Goal: Information Seeking & Learning: Learn about a topic

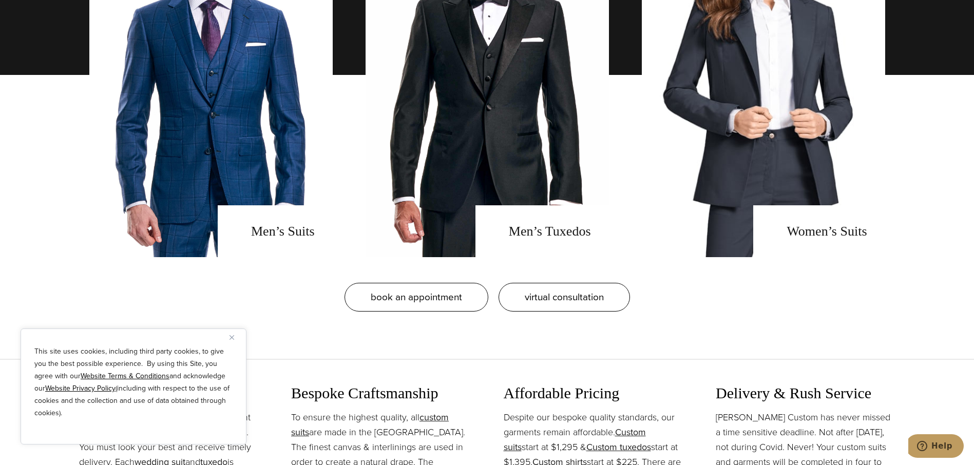
scroll to position [924, 0]
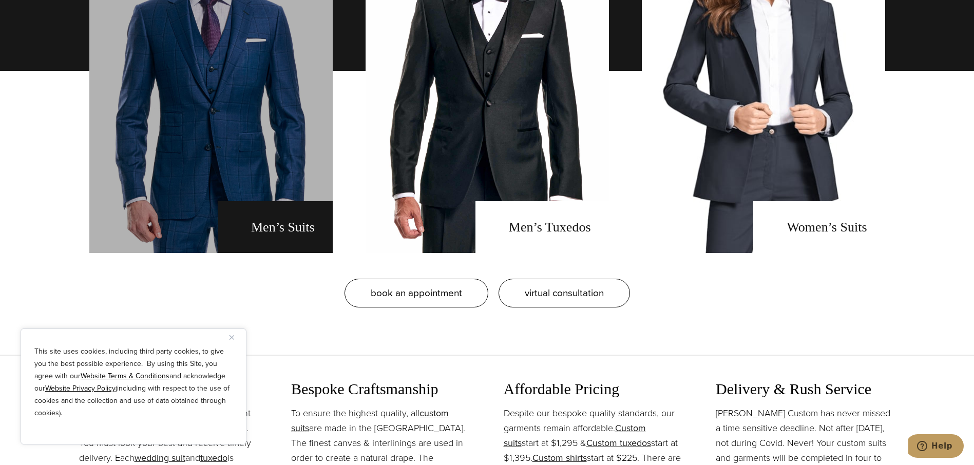
click at [293, 226] on link "men's suits" at bounding box center [210, 71] width 243 height 365
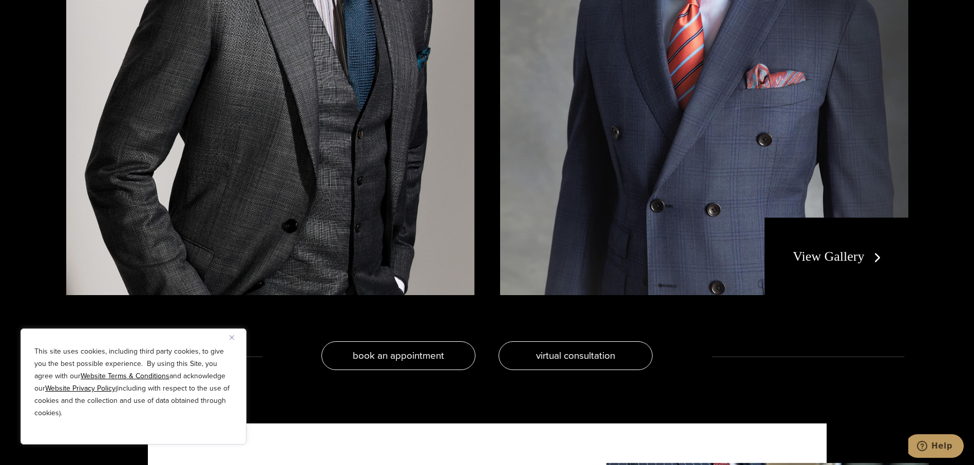
scroll to position [2259, 0]
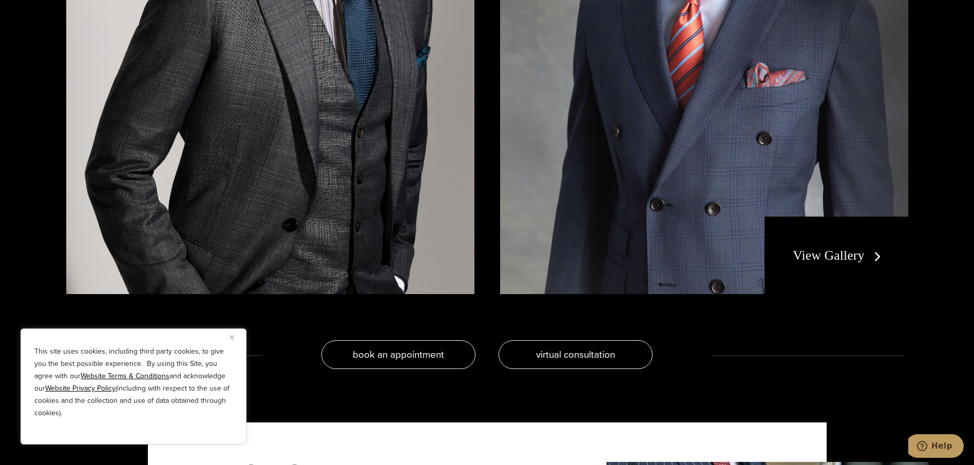
click at [852, 255] on link "View Gallery" at bounding box center [839, 255] width 92 height 15
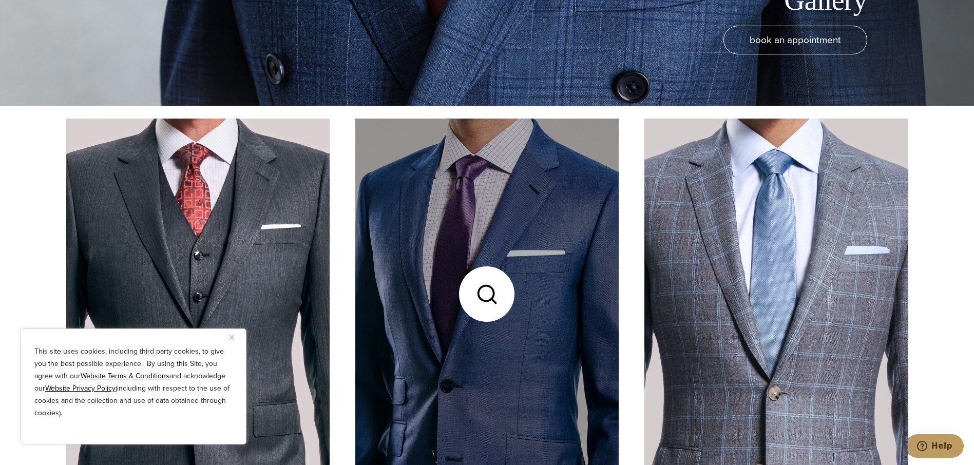
scroll to position [411, 0]
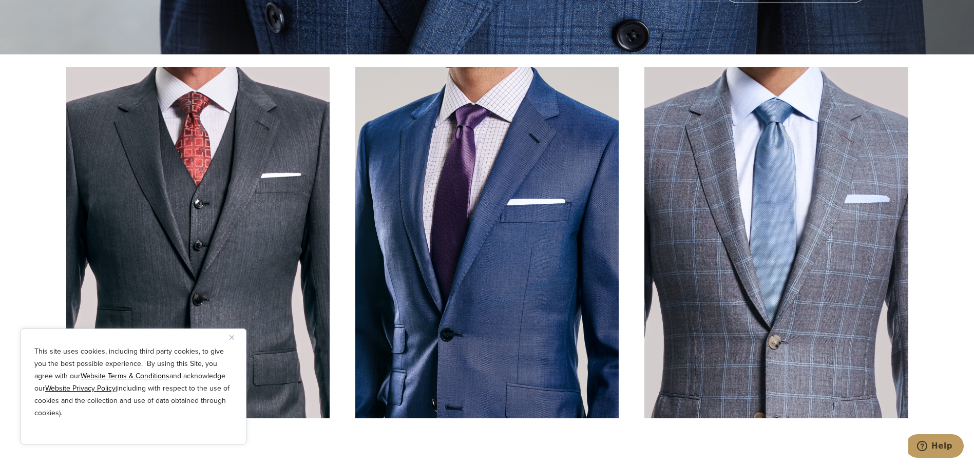
click at [228, 338] on div "This site uses cookies, including third party cookies, to give you the best pos…" at bounding box center [134, 387] width 226 height 116
click at [232, 336] on img "Close" at bounding box center [231, 337] width 5 height 5
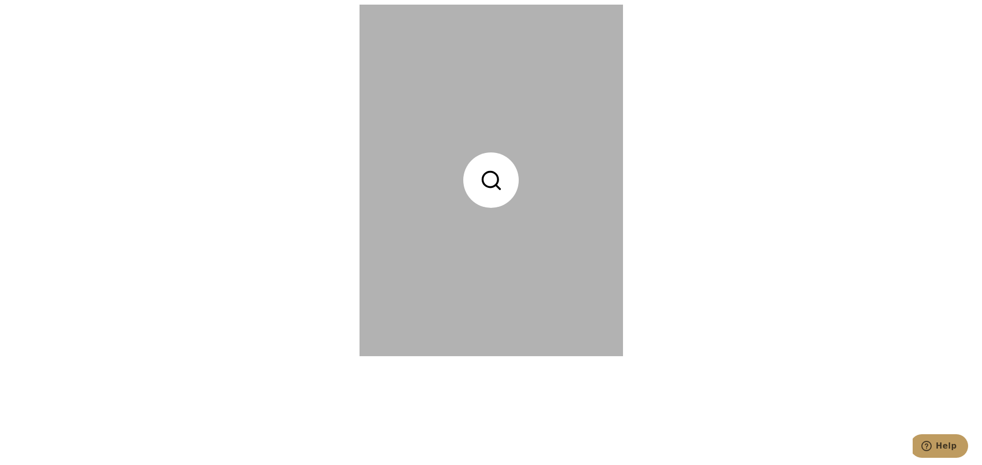
scroll to position [3594, 0]
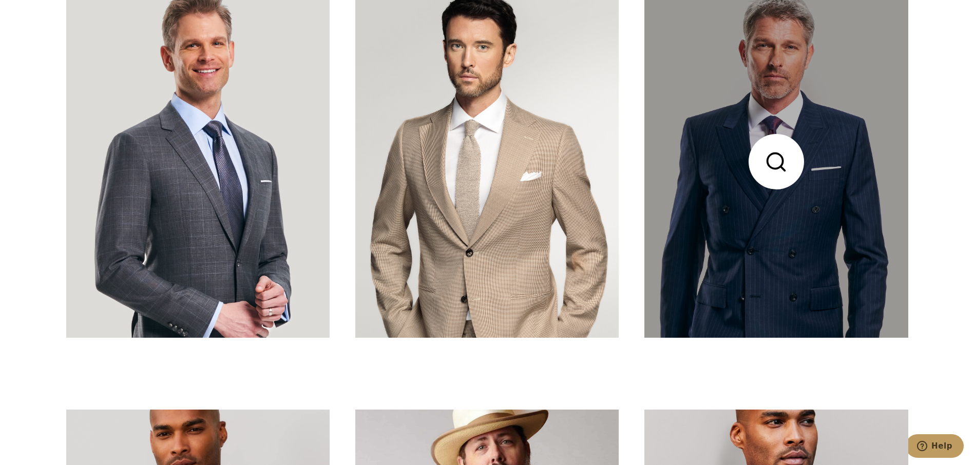
click at [771, 229] on link at bounding box center [775, 161] width 263 height 351
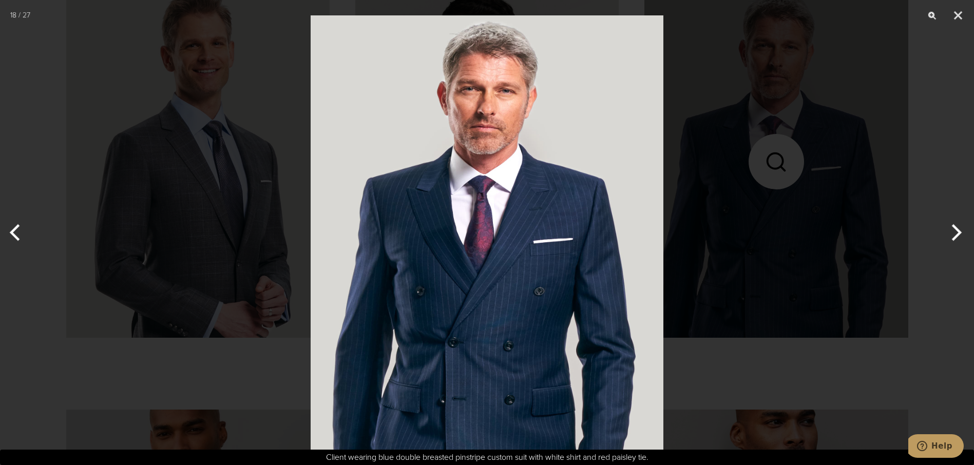
click at [956, 227] on button "Next" at bounding box center [954, 232] width 39 height 51
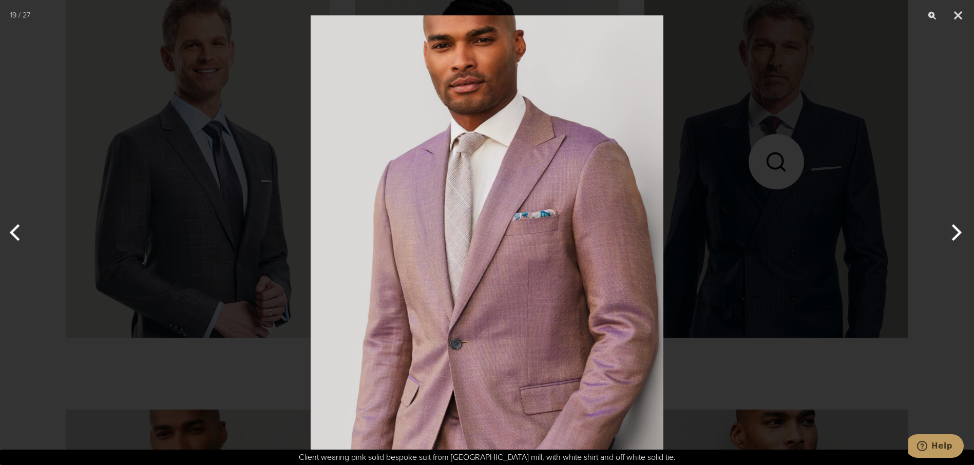
click at [956, 227] on button "Next" at bounding box center [954, 232] width 39 height 51
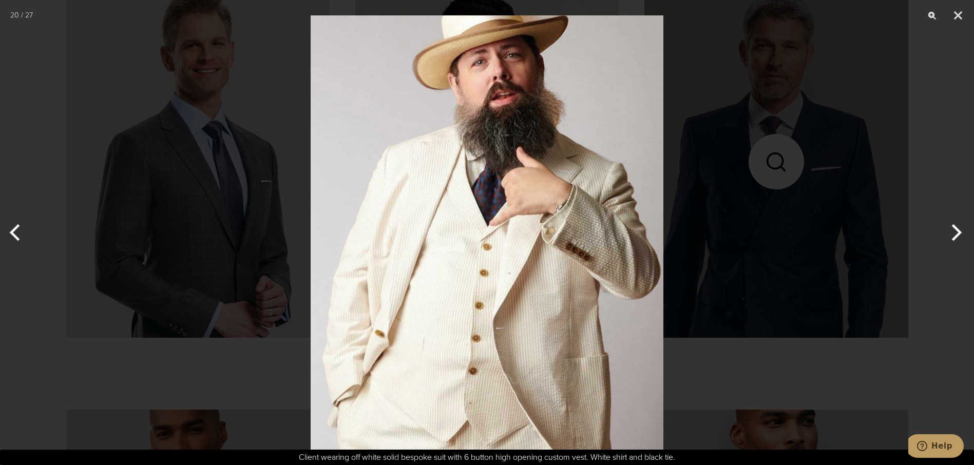
click at [956, 227] on button "Next" at bounding box center [954, 232] width 39 height 51
